Goal: Check status

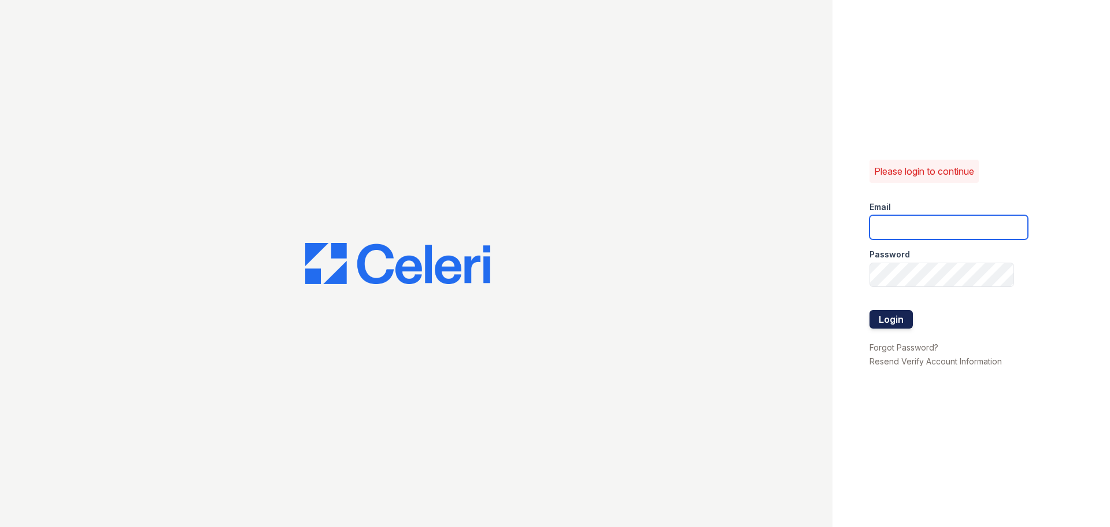
type input "[EMAIL_ADDRESS][DOMAIN_NAME]"
click at [885, 325] on button "Login" at bounding box center [891, 319] width 43 height 19
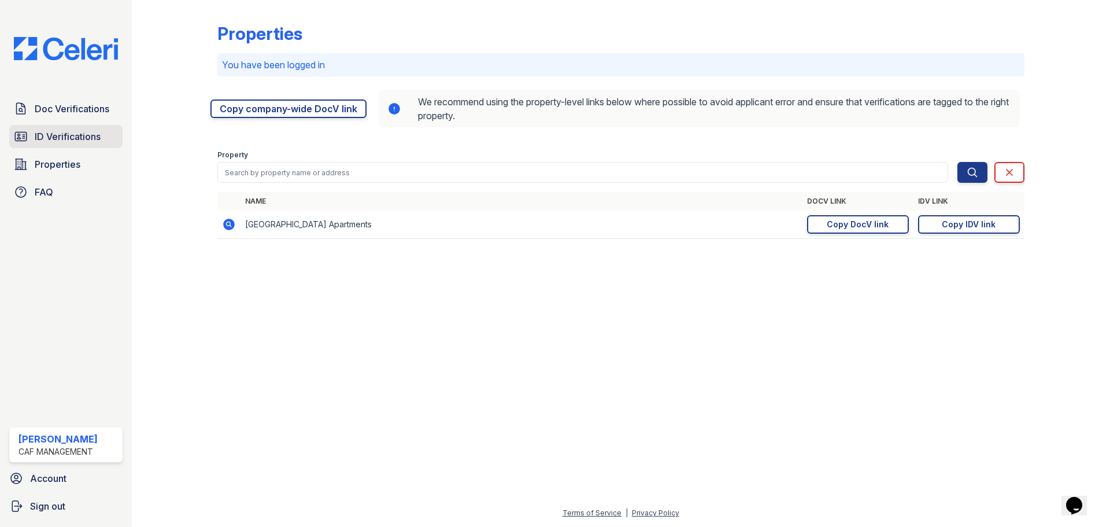
click at [22, 133] on icon at bounding box center [21, 137] width 14 height 14
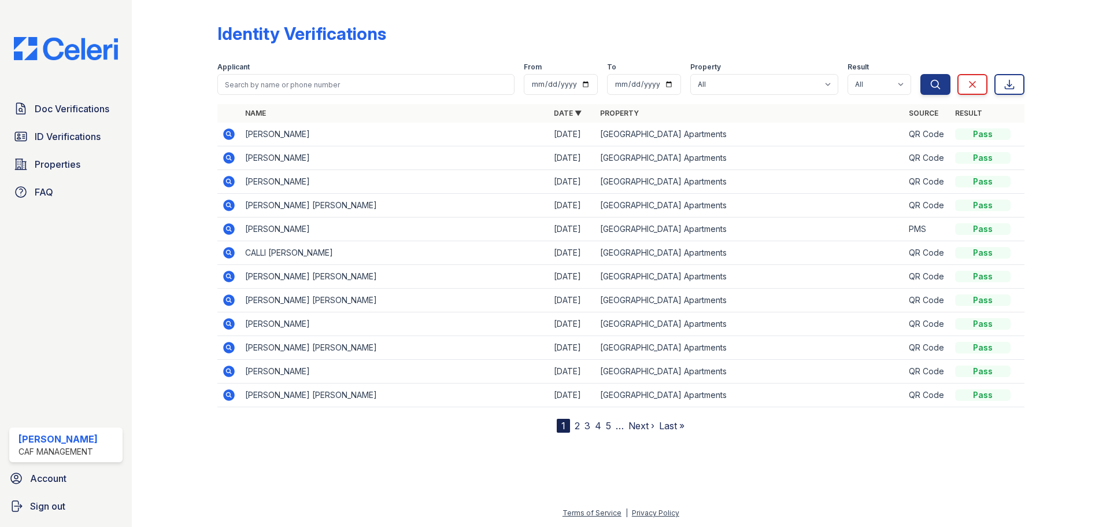
click at [227, 180] on icon at bounding box center [229, 182] width 14 height 14
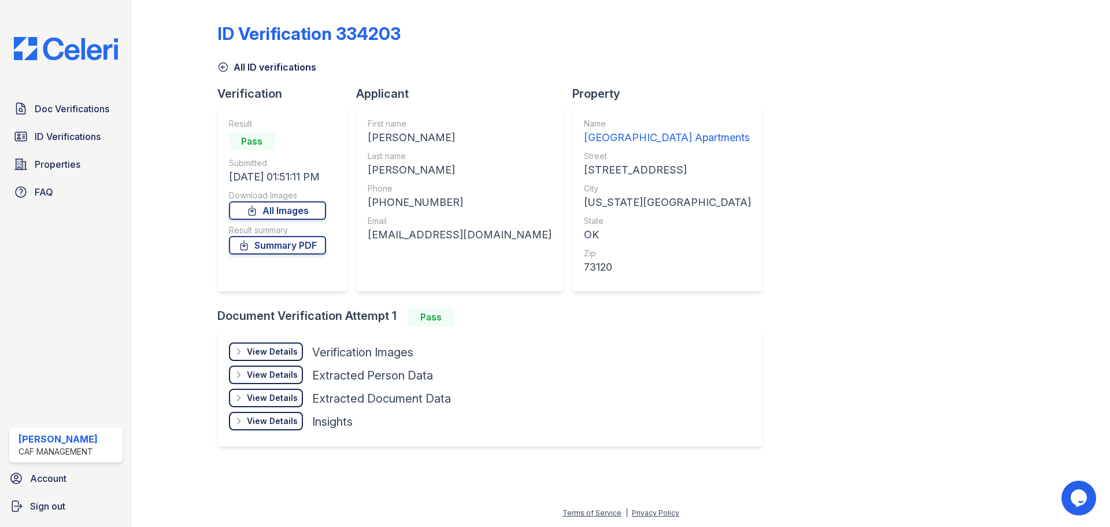
click at [262, 353] on div "View Details" at bounding box center [272, 352] width 51 height 12
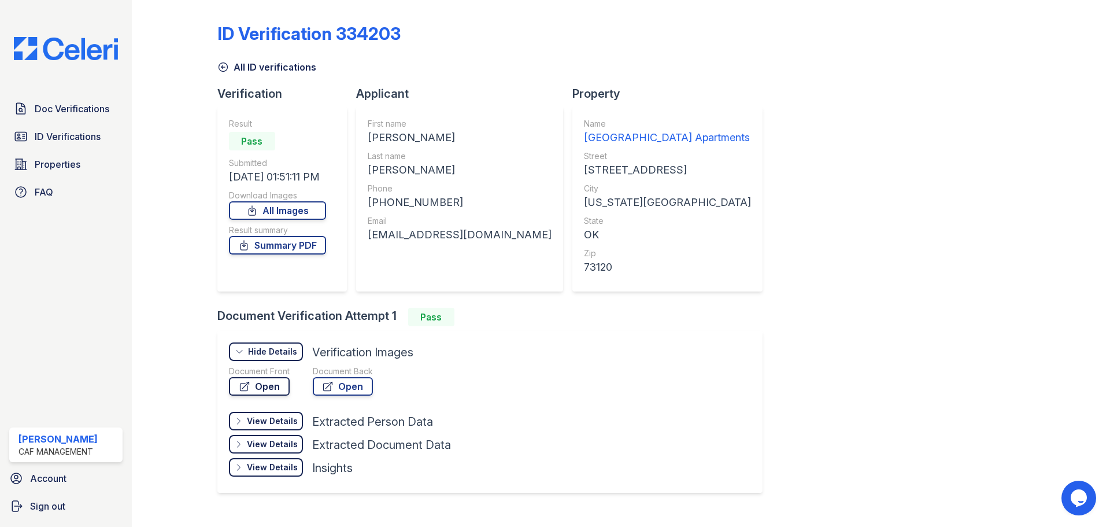
click at [259, 382] on link "Open" at bounding box center [259, 386] width 61 height 19
